Goal: Transaction & Acquisition: Purchase product/service

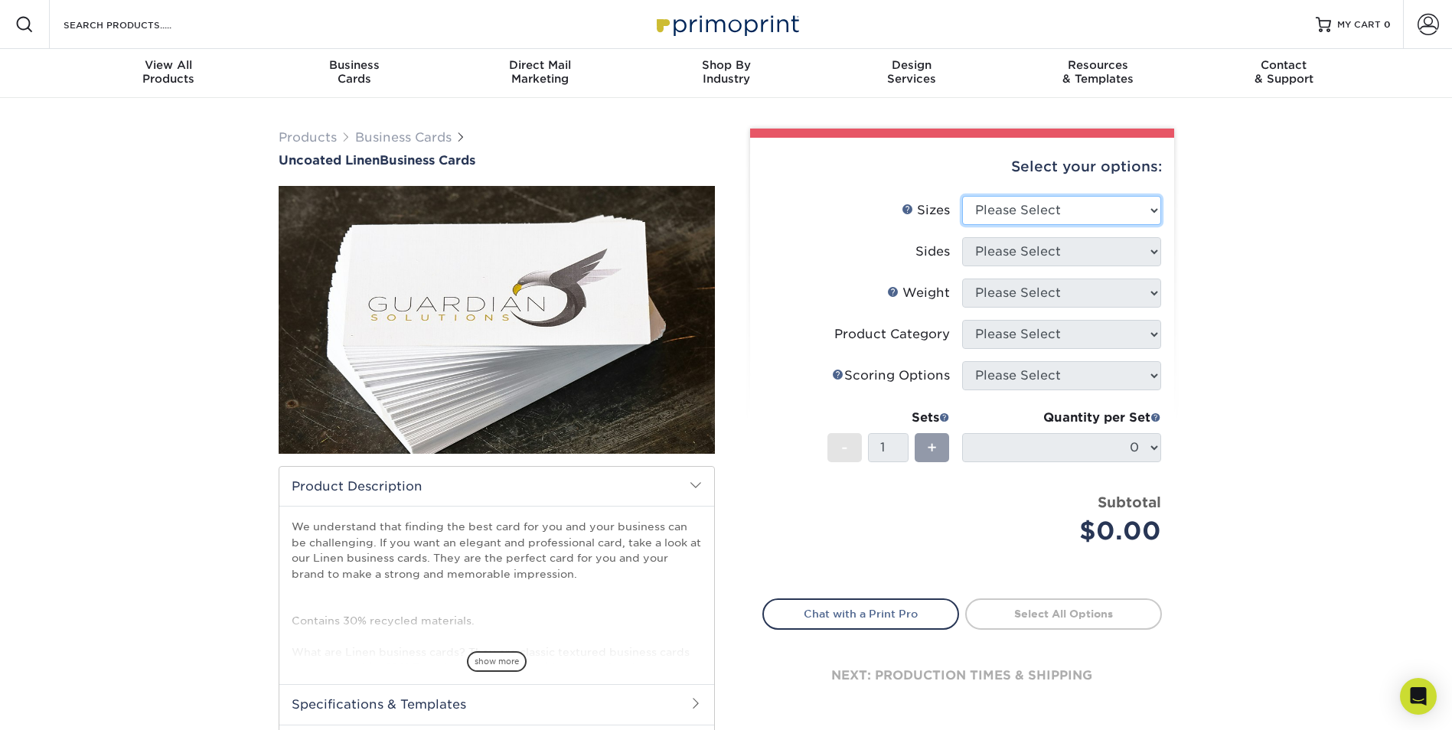
click at [1034, 209] on select "Please Select 2" x 3.5" - Standard 2" x 7" - Foldover Card 2.125" x 3.375" - Eu…" at bounding box center [1061, 210] width 199 height 29
select select "2.50x2.50"
click at [962, 196] on select "Please Select 2" x 3.5" - Standard 2" x 7" - Foldover Card 2.125" x 3.375" - Eu…" at bounding box center [1061, 210] width 199 height 29
click at [1017, 250] on select "Please Select Print Both Sides Print Front Only" at bounding box center [1061, 251] width 199 height 29
select select "13abbda7-1d64-4f25-8bb2-c179b224825d"
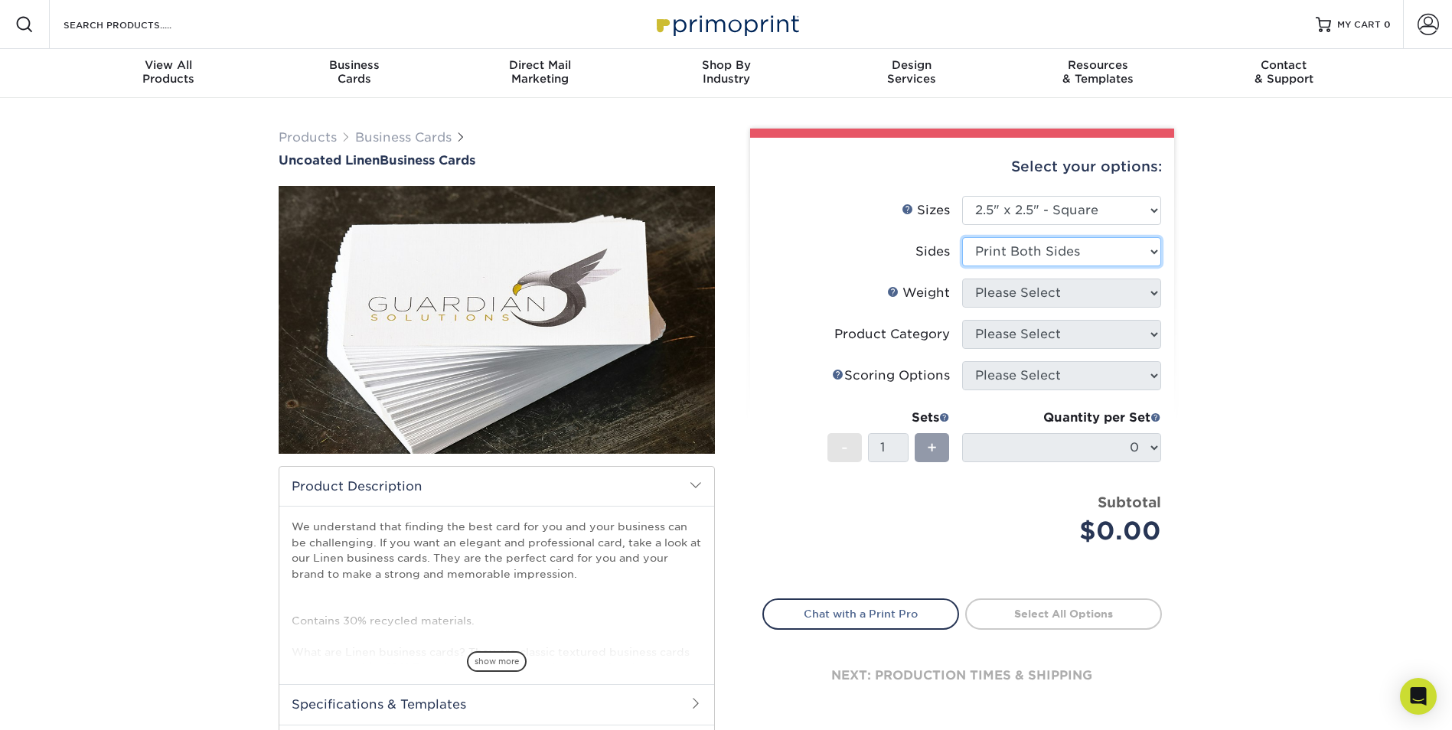
click at [962, 237] on select "Please Select Print Both Sides Print Front Only" at bounding box center [1061, 251] width 199 height 29
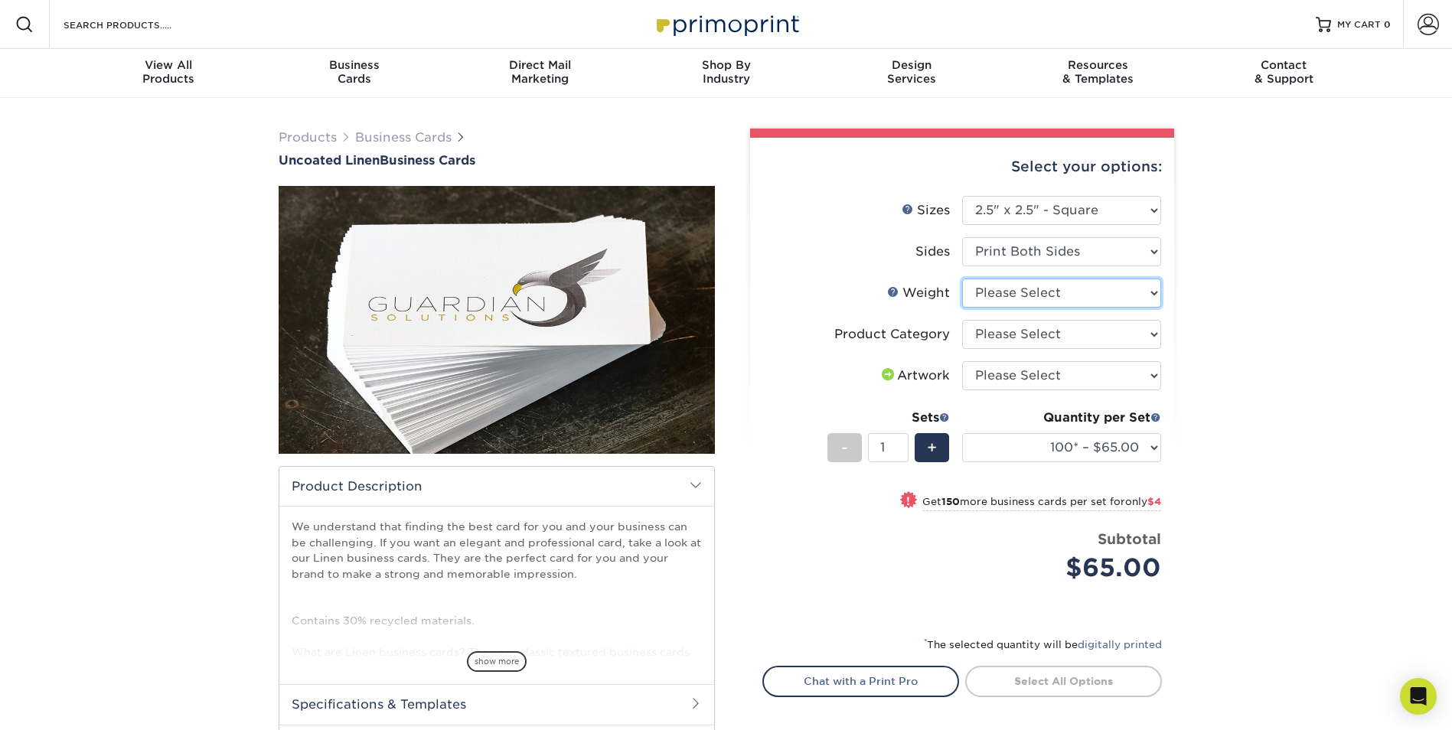
click at [1024, 292] on select "Please Select 100LB" at bounding box center [1061, 293] width 199 height 29
select select "100LB"
click at [962, 279] on select "Please Select 100LB" at bounding box center [1061, 293] width 199 height 29
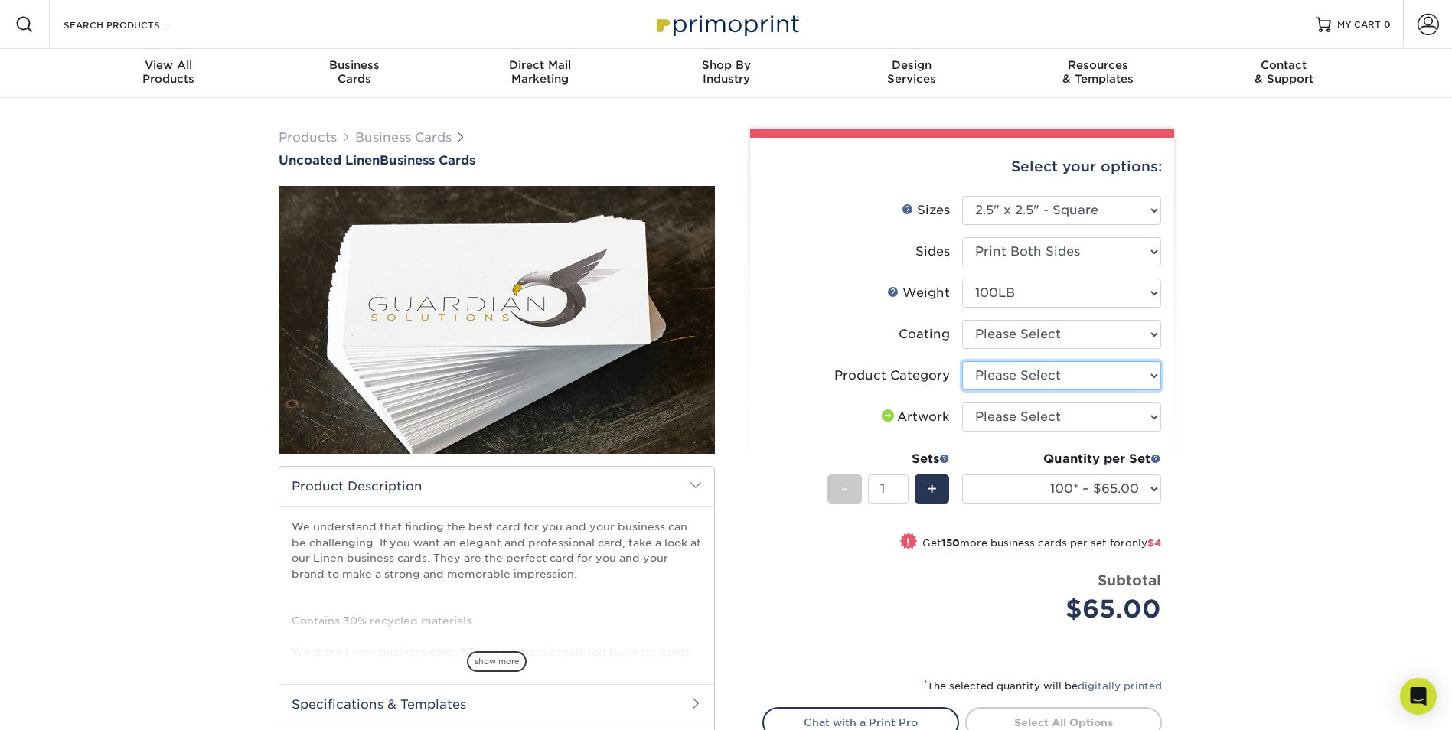
click at [1007, 377] on select "Please Select Business Cards" at bounding box center [1061, 375] width 199 height 29
click at [1011, 335] on select at bounding box center [1061, 334] width 199 height 29
select select "3e7618de-abca-4bda-9f97-8b9129e913d8"
click at [962, 320] on select at bounding box center [1061, 334] width 199 height 29
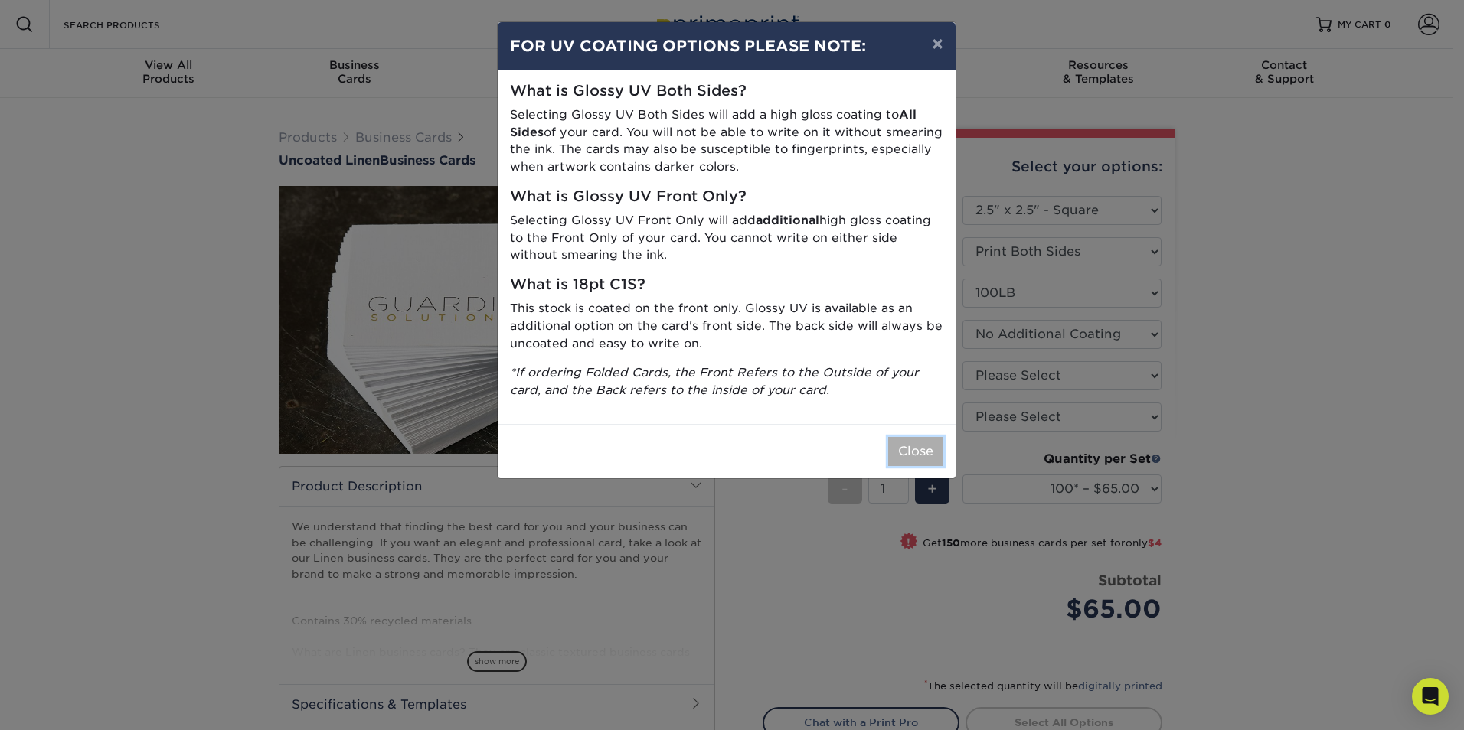
click at [898, 451] on button "Close" at bounding box center [915, 451] width 55 height 29
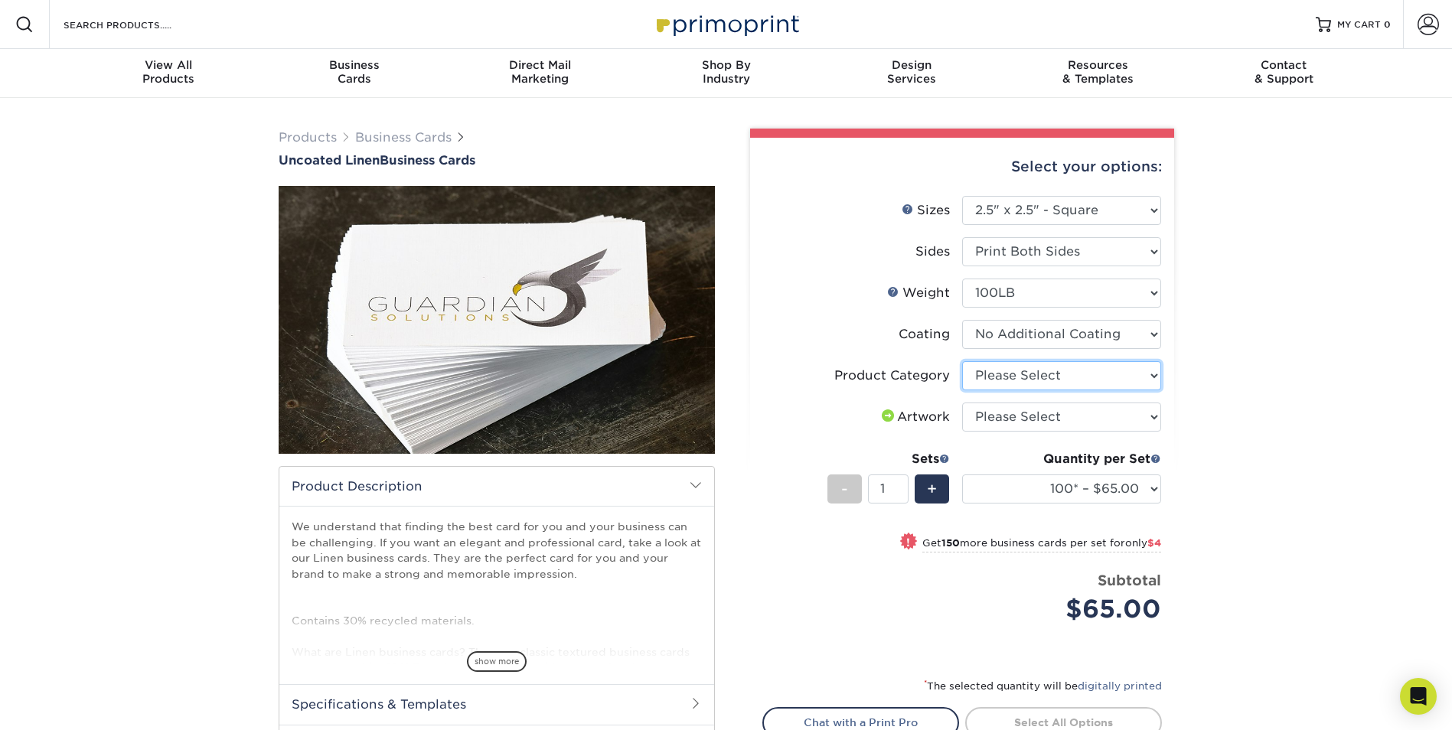
click at [1005, 376] on select "Please Select Business Cards" at bounding box center [1061, 375] width 199 height 29
select select "3b5148f1-0588-4f88-a218-97bcfdce65c1"
click at [962, 361] on select "Please Select Business Cards" at bounding box center [1061, 375] width 199 height 29
click at [1013, 416] on select "Please Select I will upload files I need a design - $100" at bounding box center [1061, 417] width 199 height 29
select select "upload"
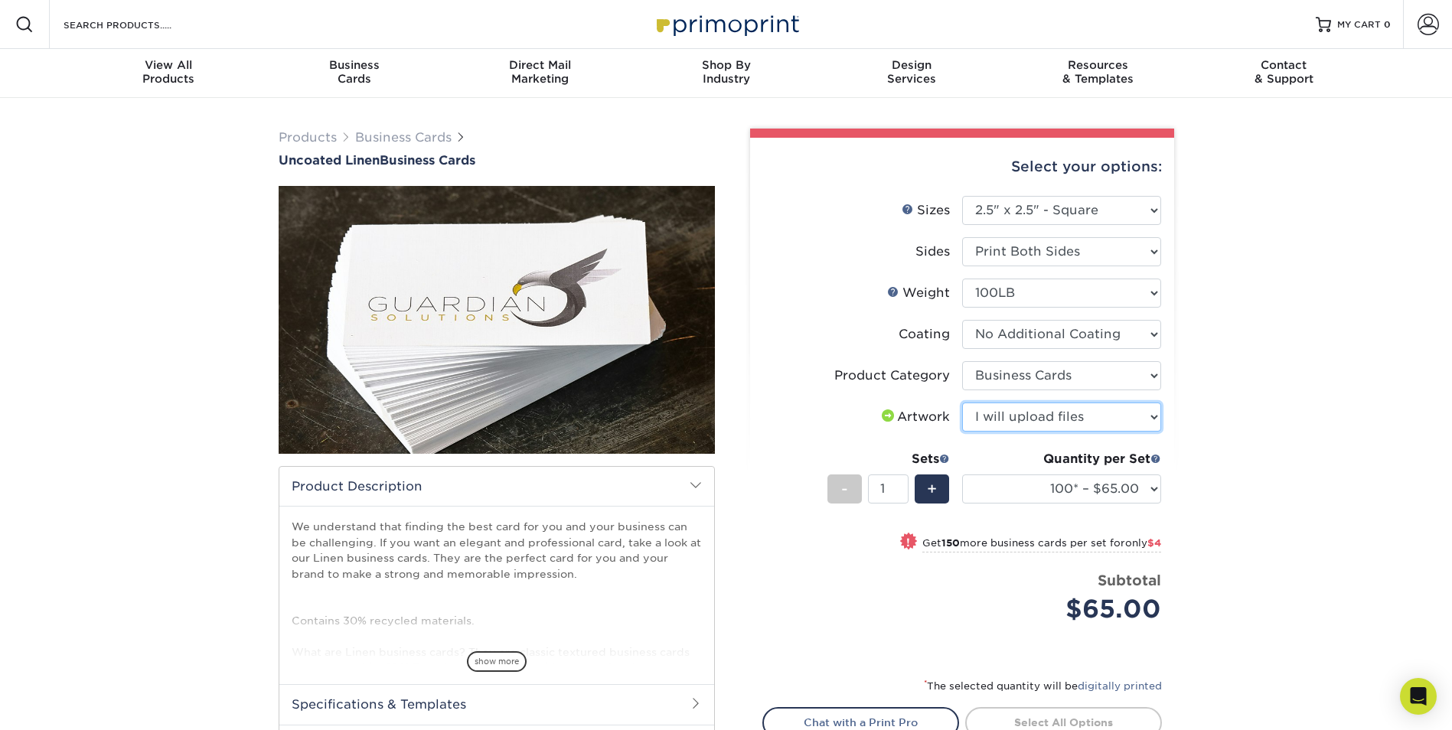
click at [962, 403] on select "Please Select I will upload files I need a design - $100" at bounding box center [1061, 417] width 199 height 29
